Goal: Navigation & Orientation: Find specific page/section

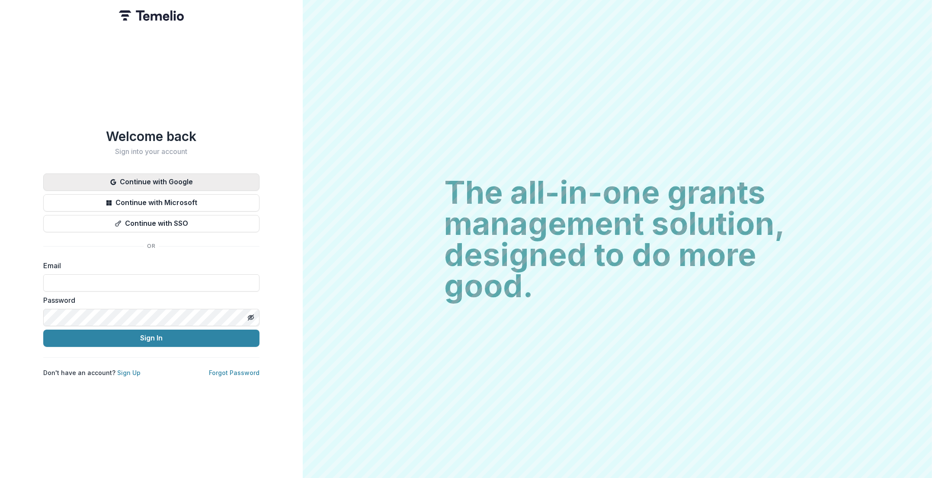
click at [168, 175] on button "Continue with Google" at bounding box center [151, 181] width 216 height 17
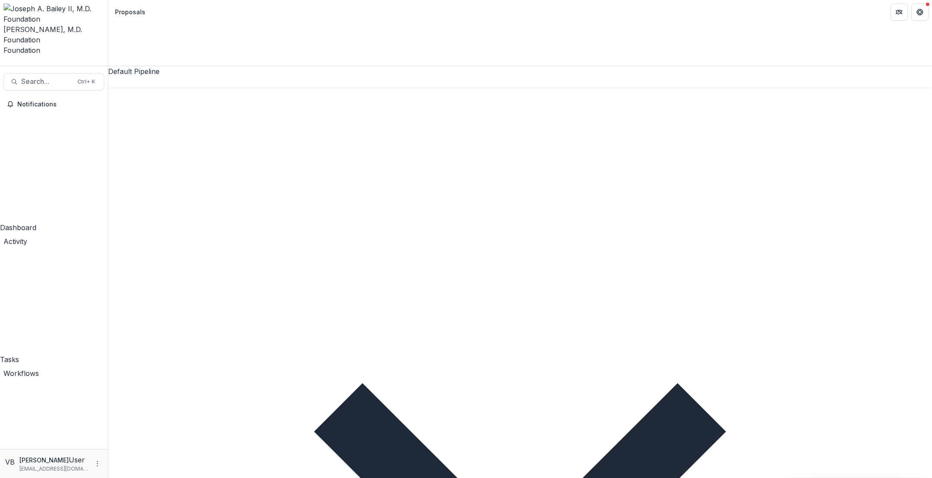
click at [27, 237] on span "Activity" at bounding box center [15, 241] width 24 height 9
click at [54, 354] on div "Tasks" at bounding box center [54, 359] width 108 height 10
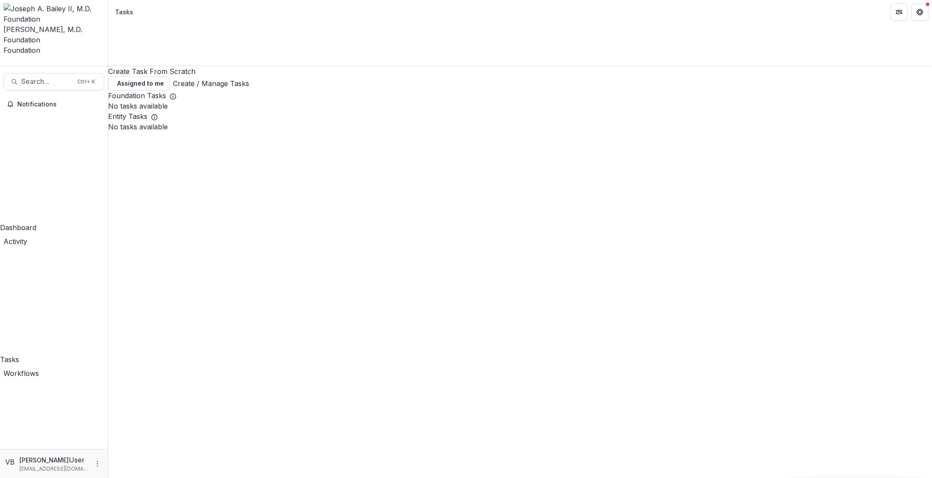
click at [54, 461] on p "Velma Brooks-Benson" at bounding box center [43, 459] width 49 height 9
click at [95, 464] on icon "More" at bounding box center [97, 463] width 7 height 7
